Goal: Check status: Check status

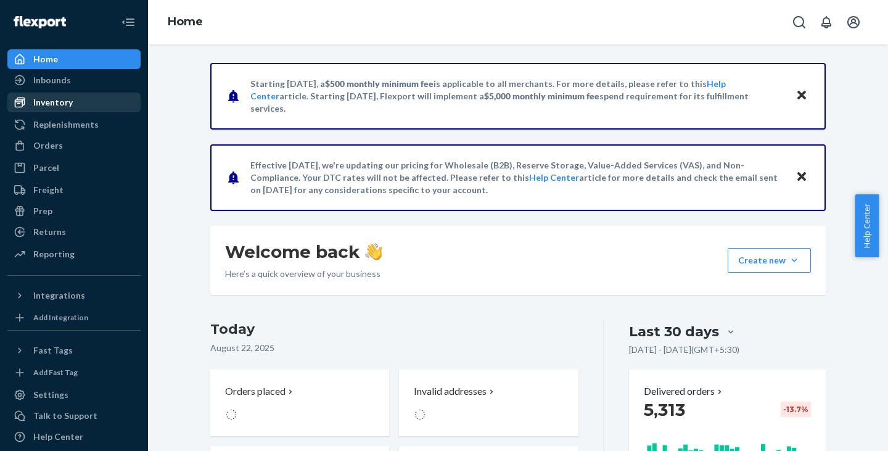
click at [55, 99] on div "Inventory" at bounding box center [52, 102] width 39 height 12
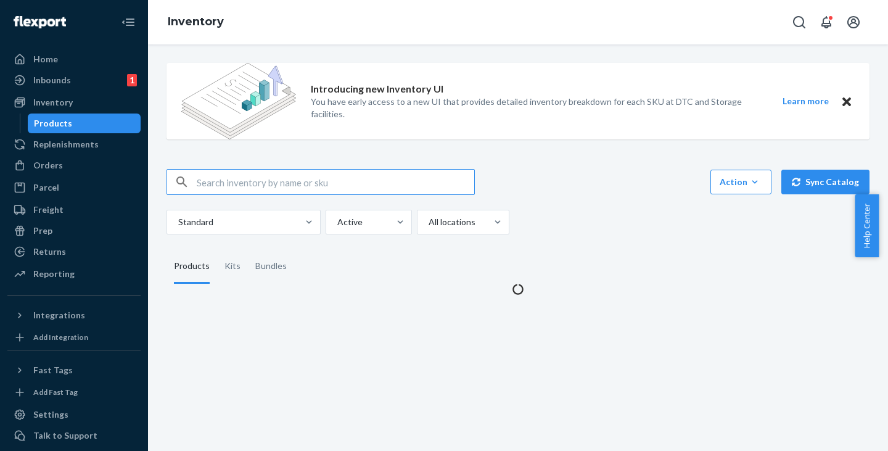
click at [233, 184] on input "text" at bounding box center [335, 182] width 277 height 25
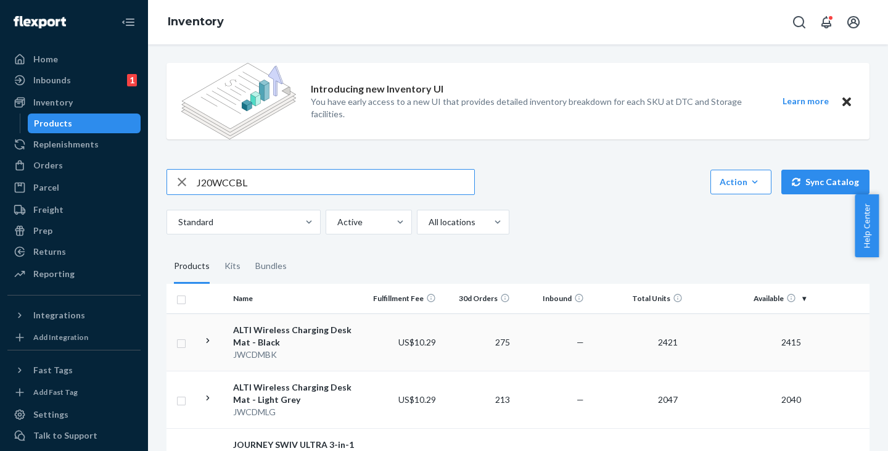
type input "J20WCCBL"
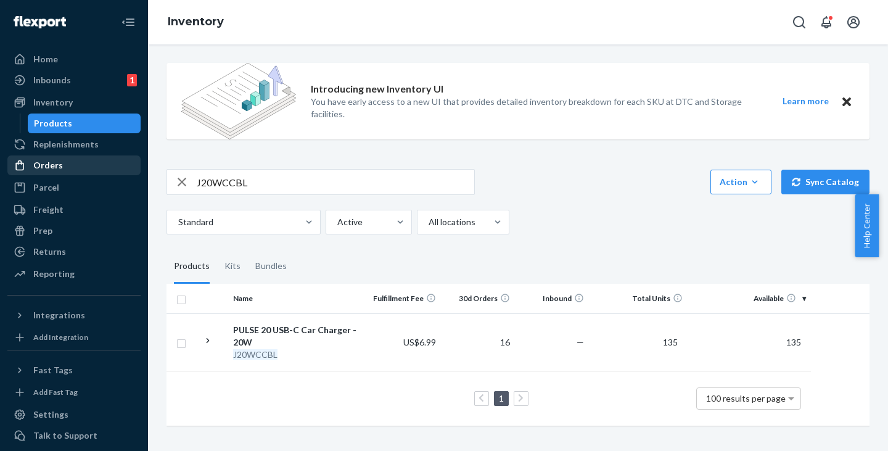
click at [52, 164] on div "Orders" at bounding box center [48, 165] width 30 height 12
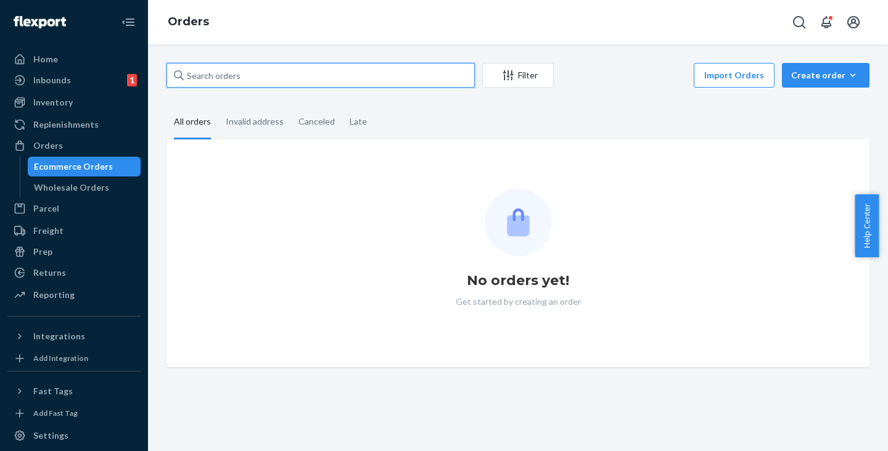
click at [240, 80] on input "text" at bounding box center [320, 75] width 308 height 25
paste input "SAGE S0133"
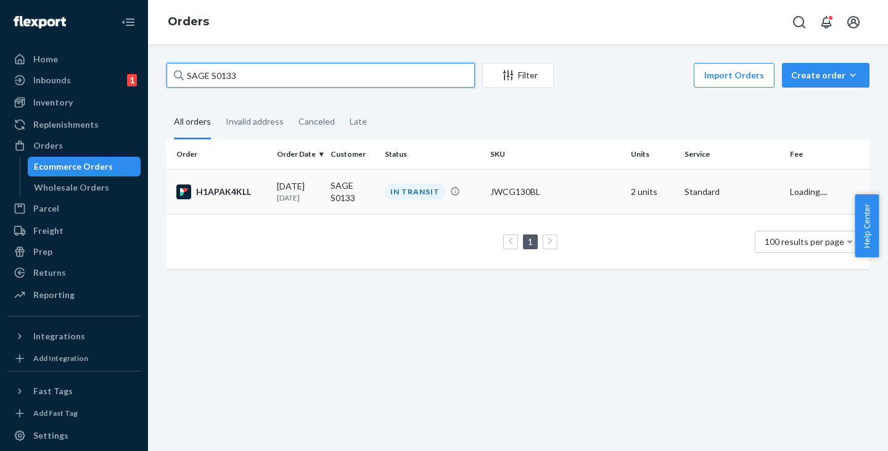
type input "SAGE S0133"
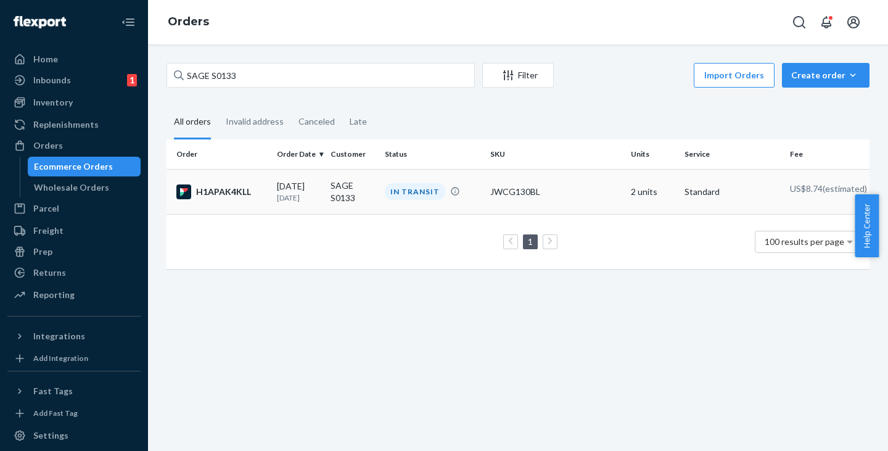
click at [339, 189] on td "SAGE S0133" at bounding box center [352, 191] width 54 height 45
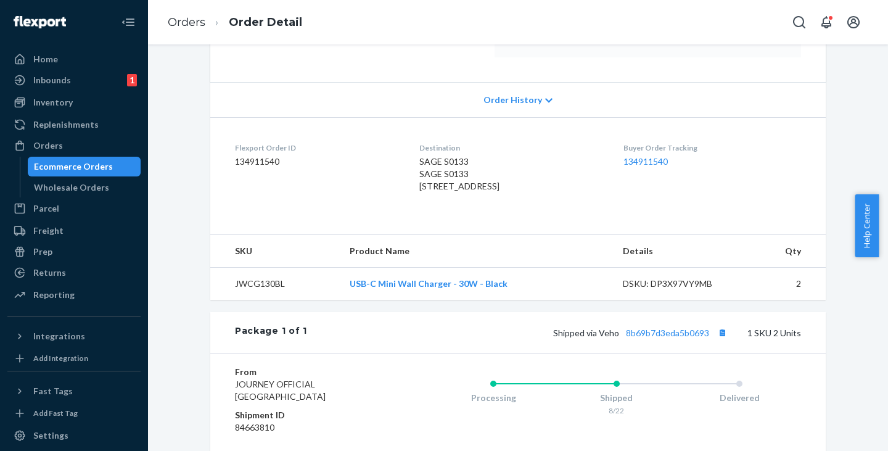
scroll to position [308, 0]
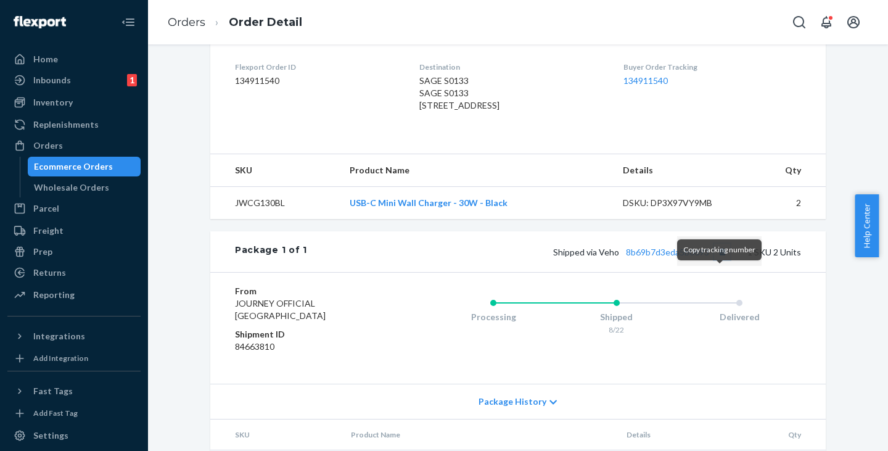
click at [715, 260] on button "Copy tracking number" at bounding box center [722, 251] width 16 height 16
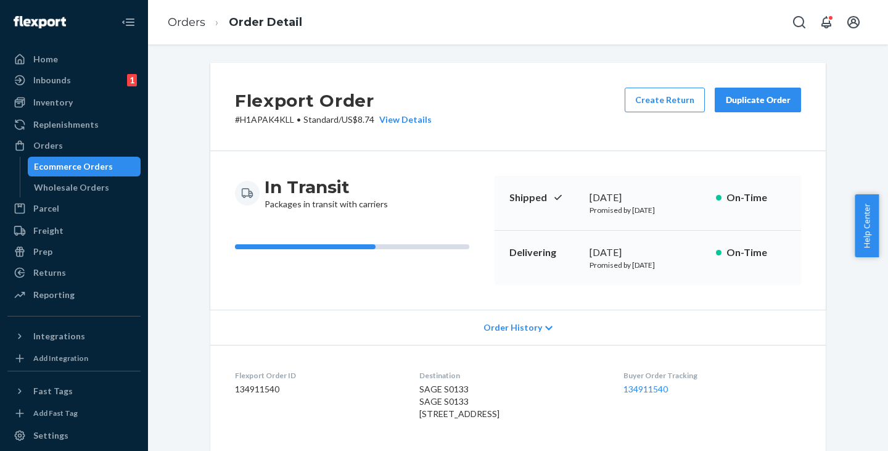
click at [256, 121] on p "# H1APAK4KLL • Standard / US$8.74 View Details" at bounding box center [333, 119] width 197 height 12
copy p "H1APAK4KLL"
